Goal: Task Accomplishment & Management: Use online tool/utility

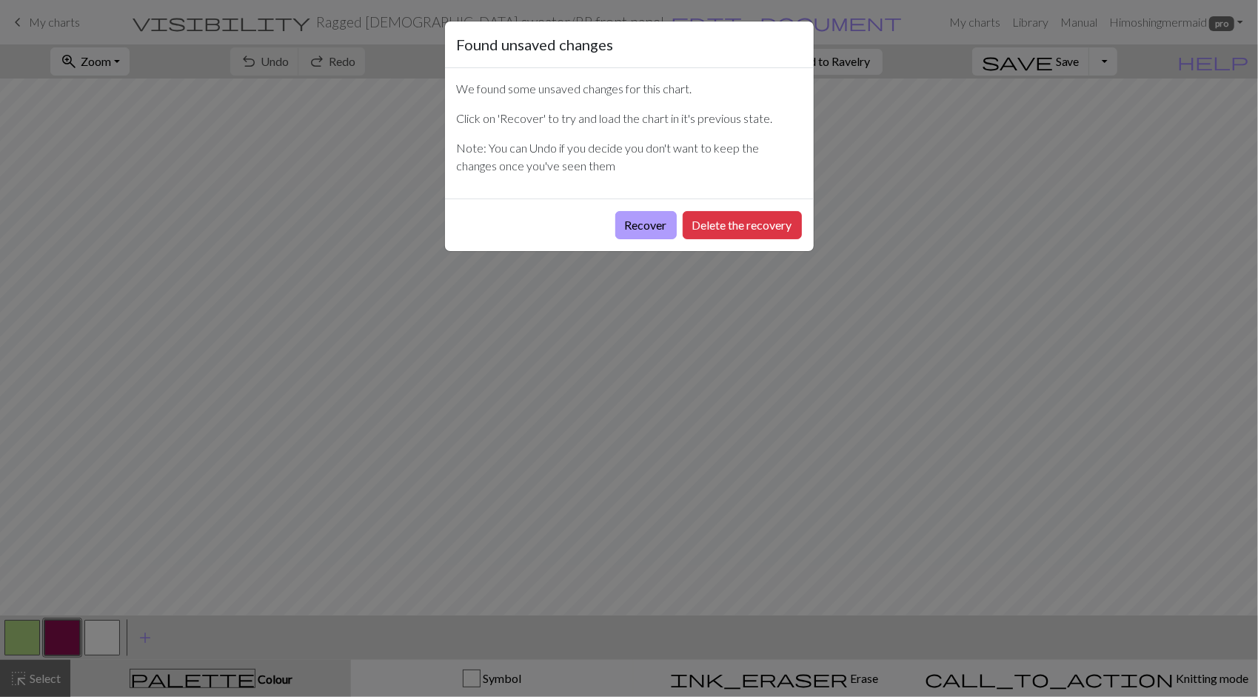
click at [644, 221] on button "Recover" at bounding box center [645, 225] width 61 height 28
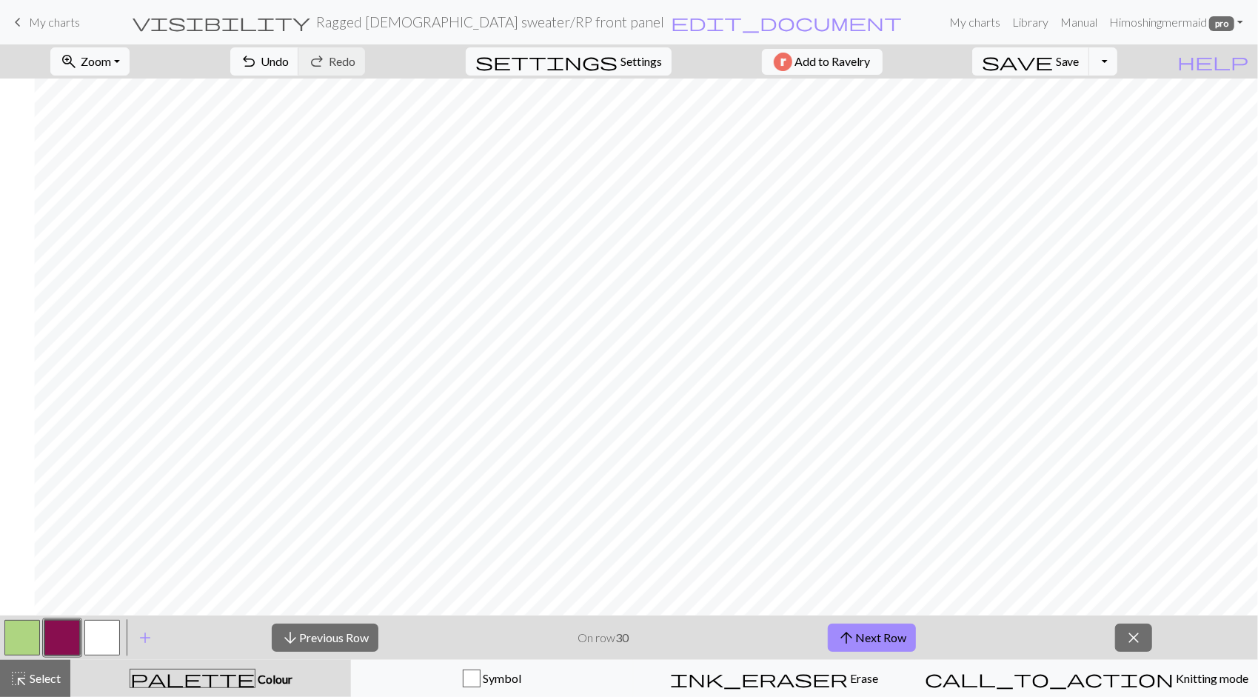
scroll to position [1629, 1752]
click at [347, 646] on button "arrow_downward Previous Row" at bounding box center [325, 637] width 107 height 28
click at [868, 632] on button "arrow_upward Next Row" at bounding box center [872, 637] width 88 height 28
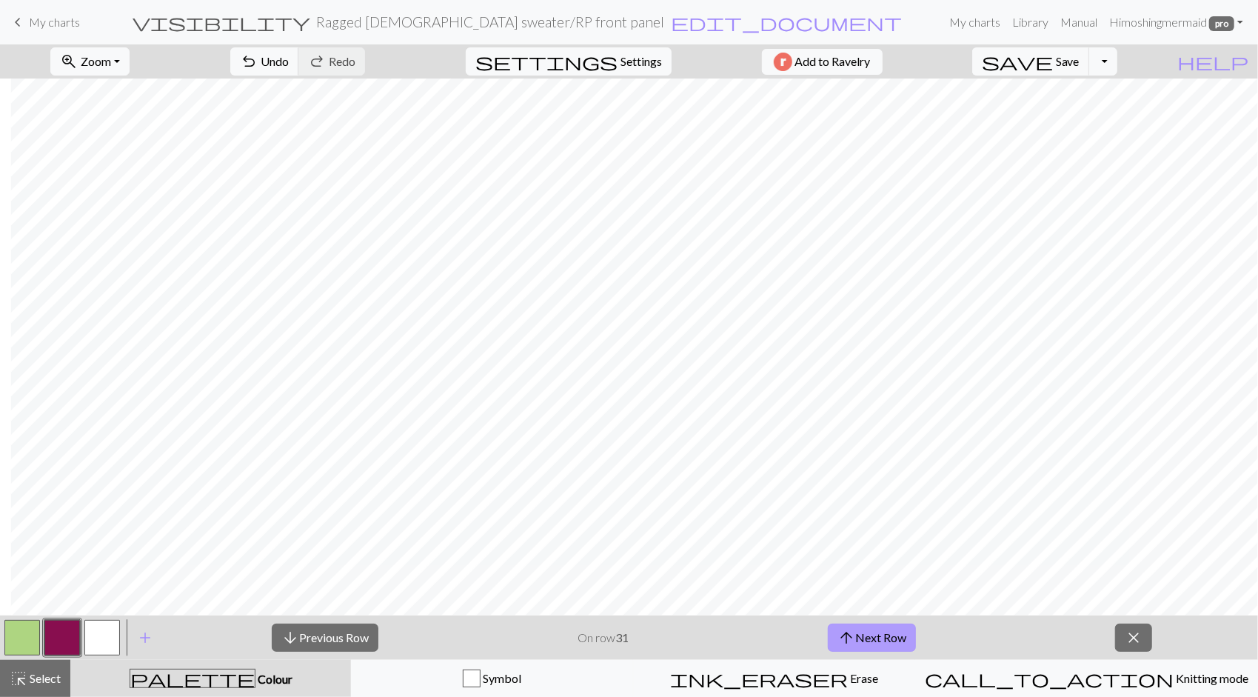
click at [868, 632] on button "arrow_upward Next Row" at bounding box center [872, 637] width 88 height 28
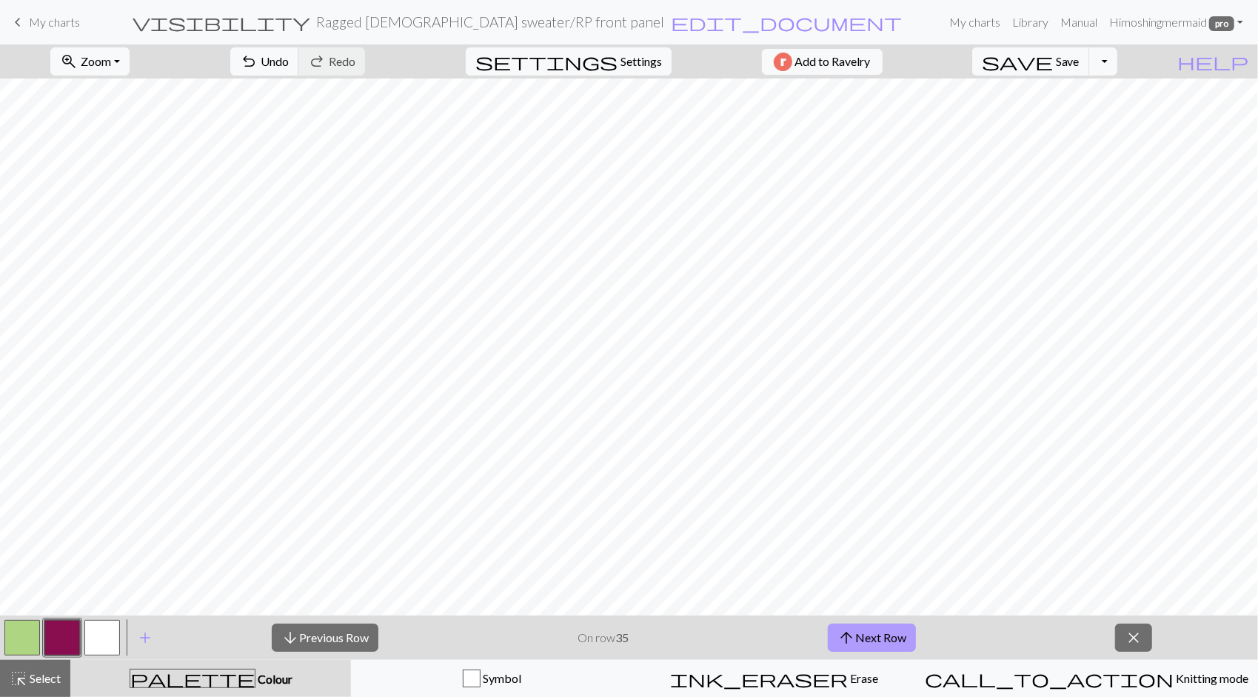
click at [881, 638] on button "arrow_upward Next Row" at bounding box center [872, 637] width 88 height 28
click at [850, 637] on span "arrow_upward" at bounding box center [846, 637] width 18 height 21
